Goal: Find specific page/section: Find specific page/section

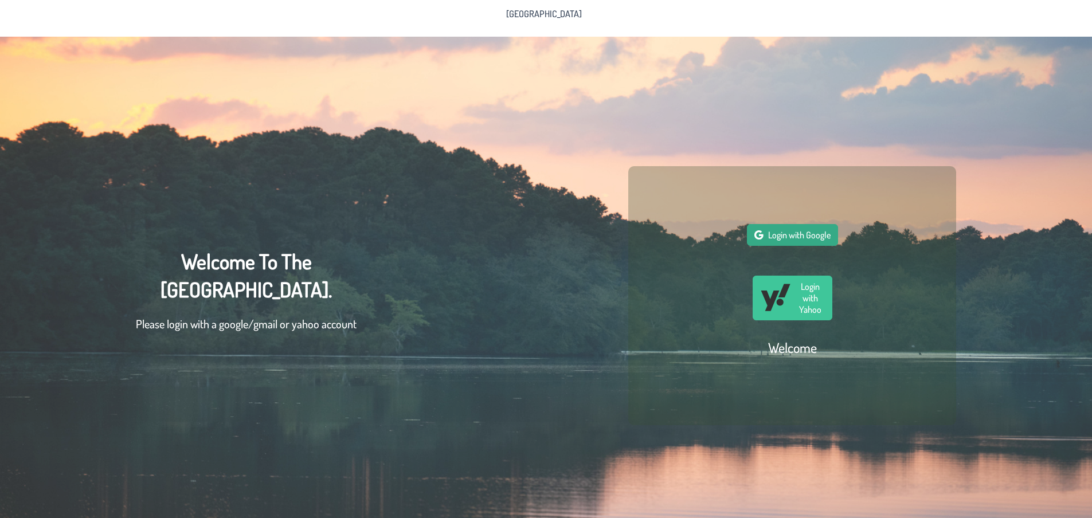
click at [801, 237] on span "Login with Google" at bounding box center [799, 234] width 62 height 11
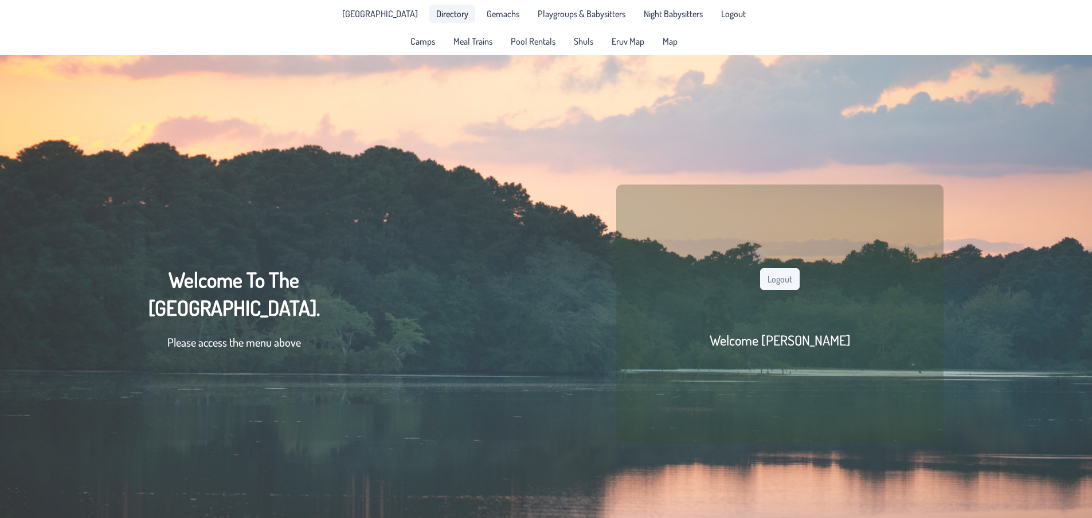
click at [436, 14] on span "Directory" at bounding box center [452, 13] width 32 height 9
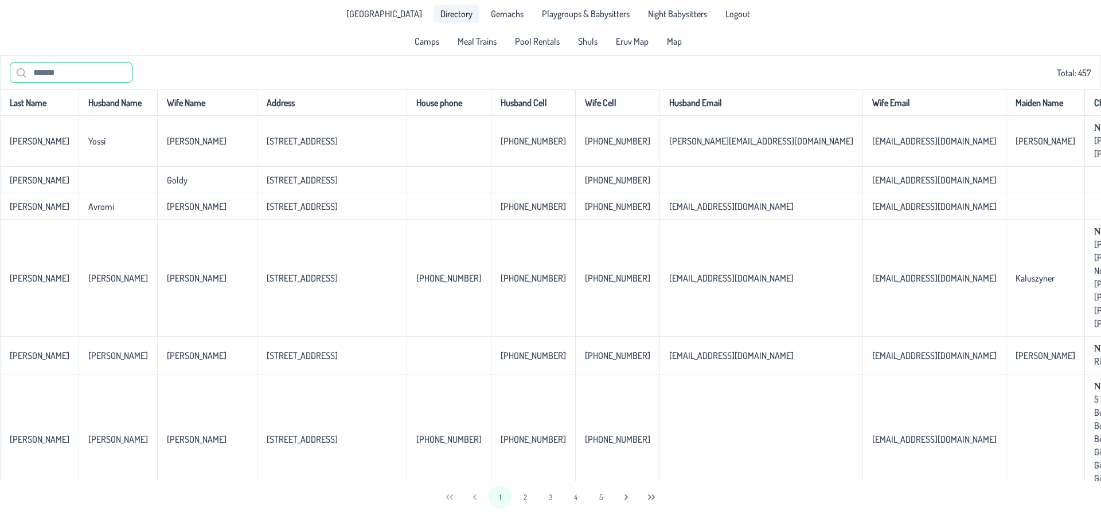
click at [96, 80] on input "text" at bounding box center [71, 72] width 123 height 20
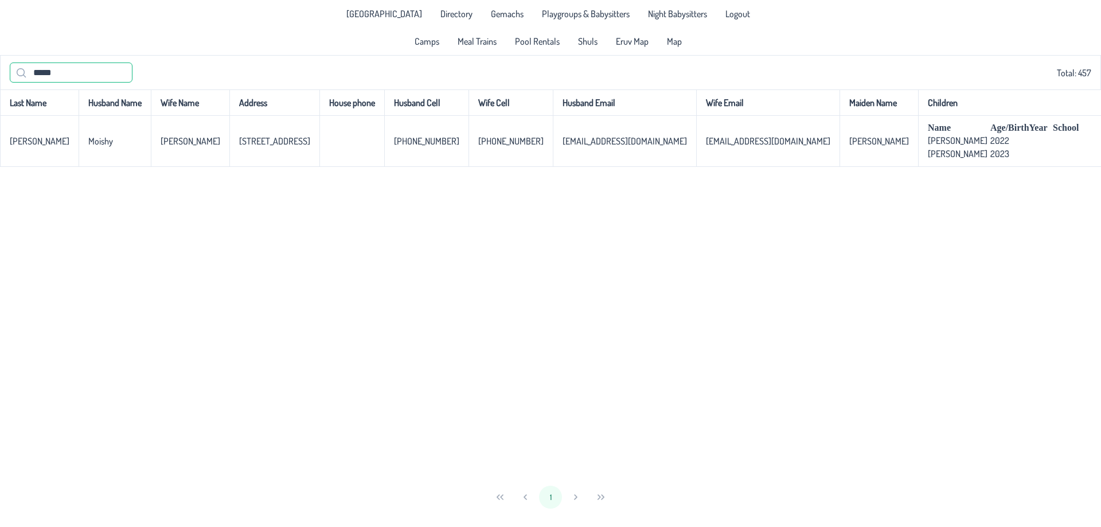
type input "*****"
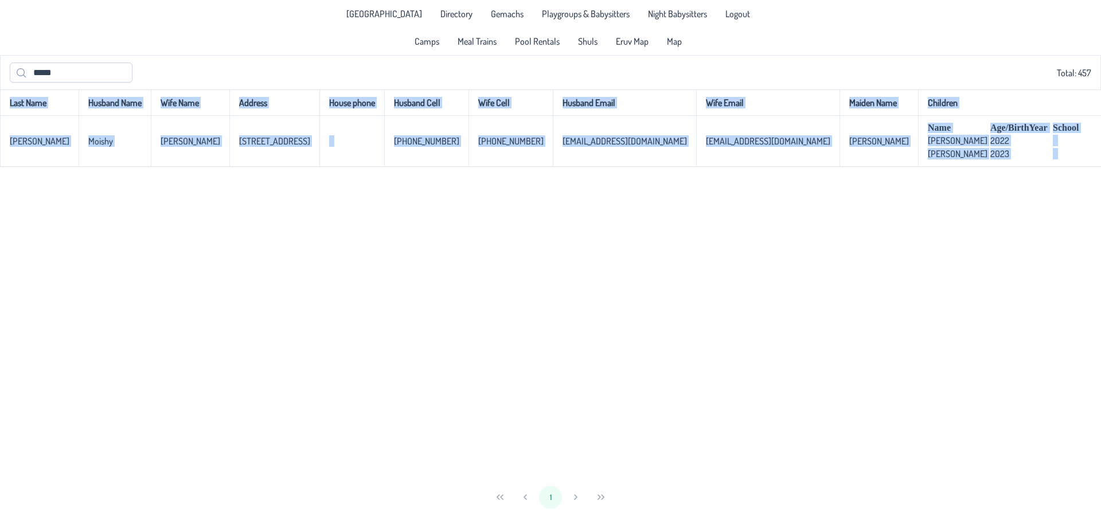
drag, startPoint x: 218, startPoint y: 472, endPoint x: 1069, endPoint y: 526, distance: 852.6
click at [1069, 518] on body "[GEOGRAPHIC_DATA] Directory Gemachs Playgroups & Babysitters Night Babysitters …" at bounding box center [550, 263] width 1101 height 527
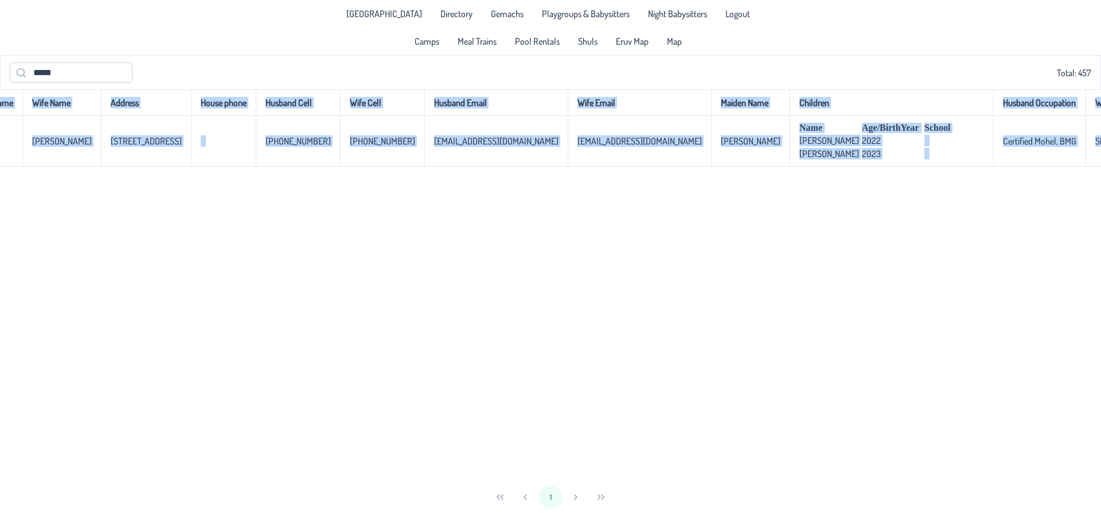
click at [1007, 263] on div "Last Name Husband Name Wife Name Address House phone Husband Cell Wife Cell Hus…" at bounding box center [550, 285] width 1101 height 392
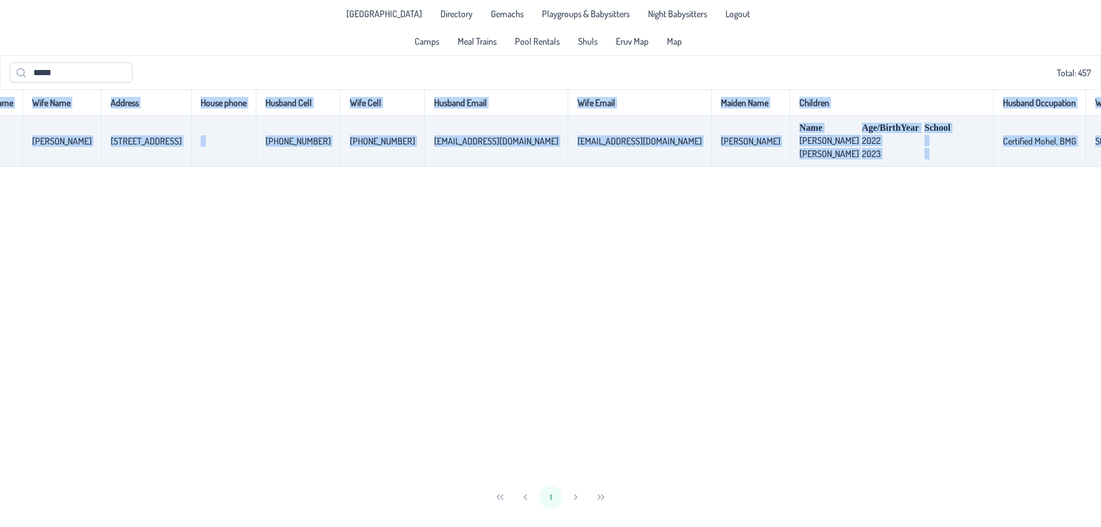
click at [993, 151] on td "Certified Mohel, BMG" at bounding box center [1039, 141] width 92 height 51
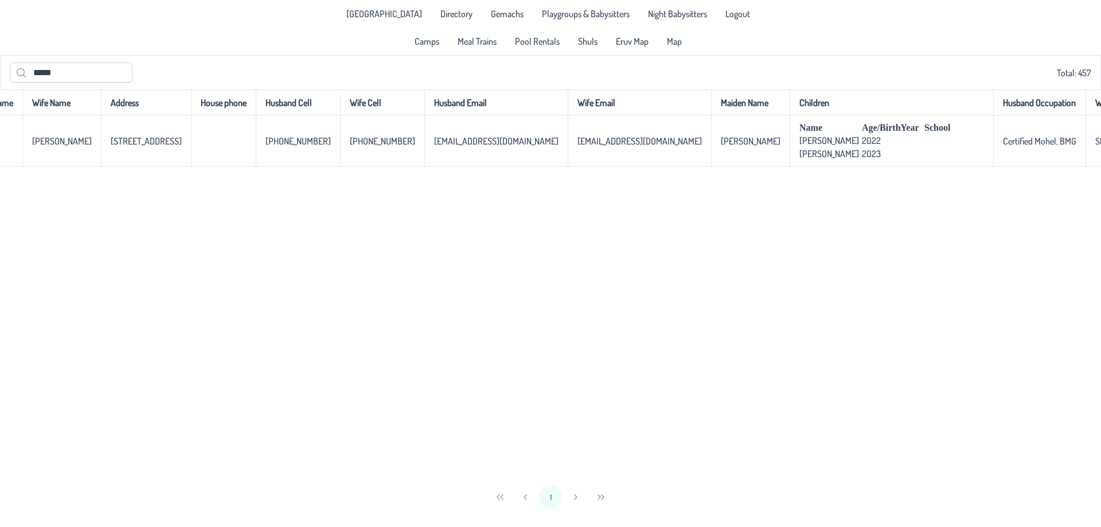
scroll to position [0, 0]
